Goal: Navigation & Orientation: Find specific page/section

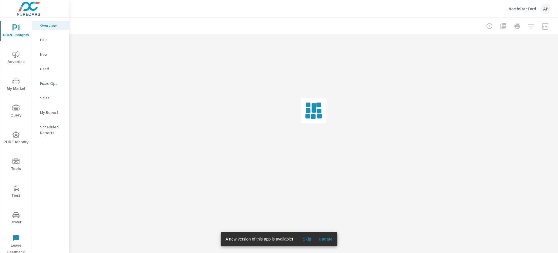
click at [528, 8] on p "NorthStar Ford" at bounding box center [521, 8] width 27 height 5
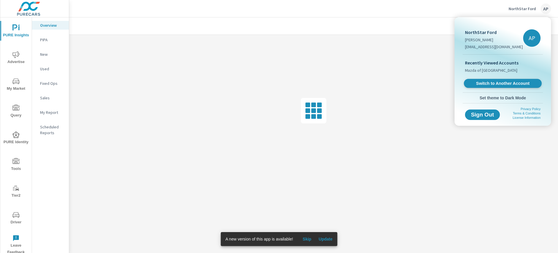
click at [505, 82] on span "Switch to Another Account" at bounding box center [502, 84] width 71 height 6
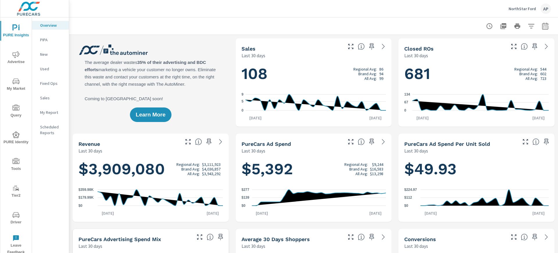
scroll to position [0, 0]
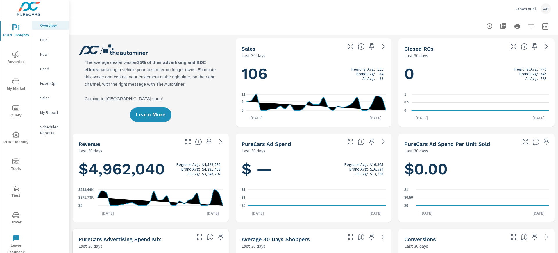
scroll to position [0, 0]
click at [536, 6] on div "Crown Audi AP" at bounding box center [532, 8] width 35 height 10
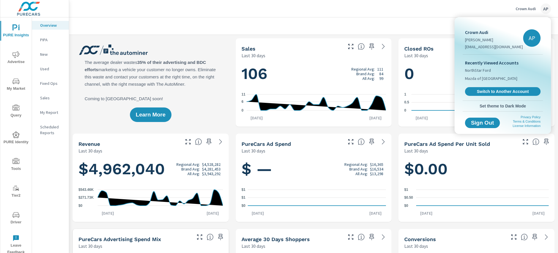
click at [512, 90] on span "Switch to Another Account" at bounding box center [502, 91] width 69 height 5
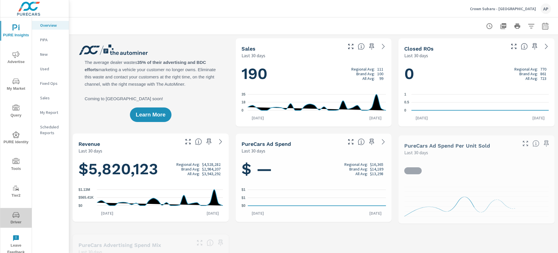
click at [19, 219] on span "Driver" at bounding box center [16, 218] width 28 height 14
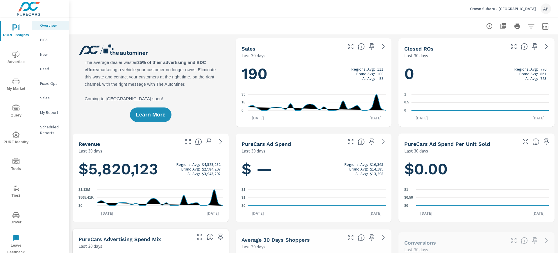
scroll to position [0, 0]
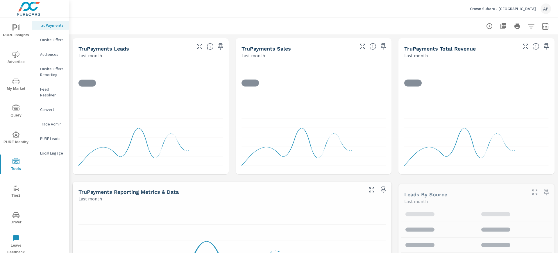
click at [48, 89] on p "Feed Resolver" at bounding box center [52, 92] width 24 height 12
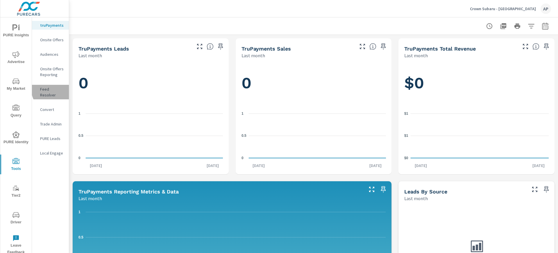
click at [56, 89] on p "Feed Resolver" at bounding box center [52, 92] width 24 height 12
